Goal: Find specific page/section: Find specific page/section

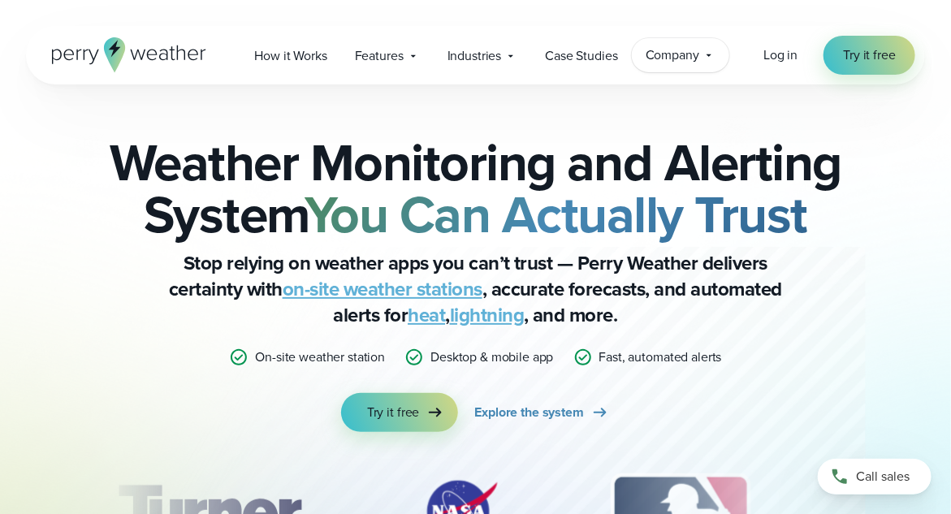
click at [672, 55] on span "Company" at bounding box center [673, 54] width 54 height 19
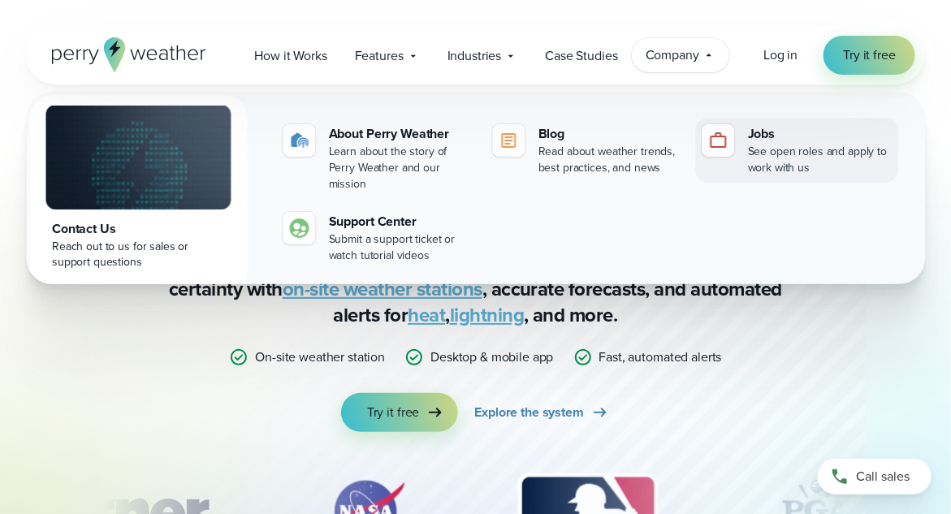
click at [773, 136] on div "Jobs" at bounding box center [820, 133] width 145 height 19
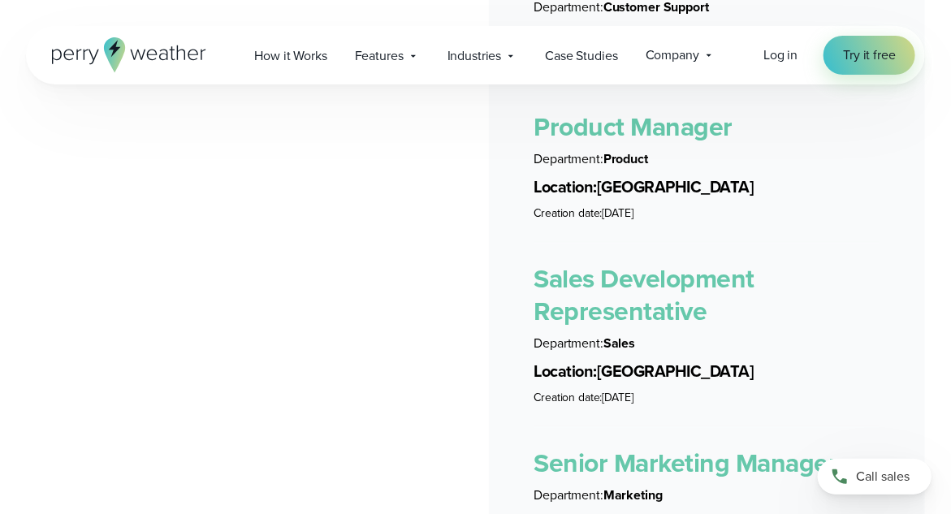
scroll to position [3335, 0]
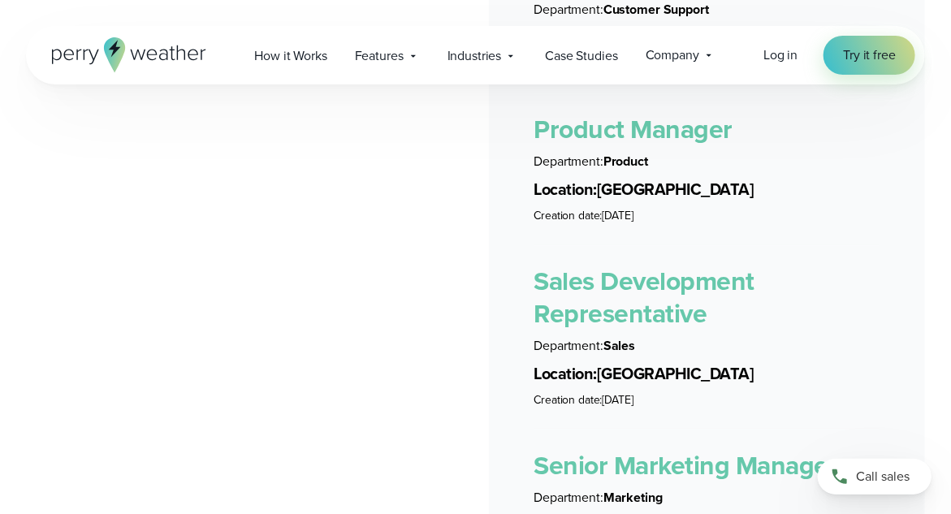
click at [666, 261] on link "Sales Development Representative" at bounding box center [644, 296] width 221 height 71
